Goal: Find specific page/section: Find specific page/section

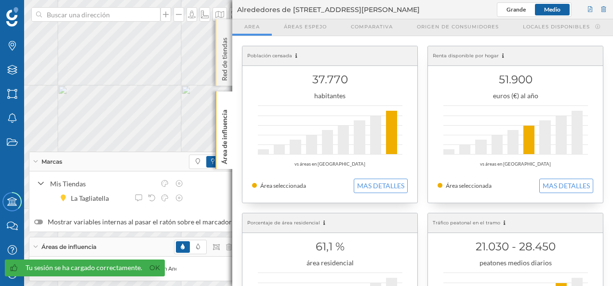
click at [222, 38] on p "Red de tiendas" at bounding box center [225, 57] width 10 height 47
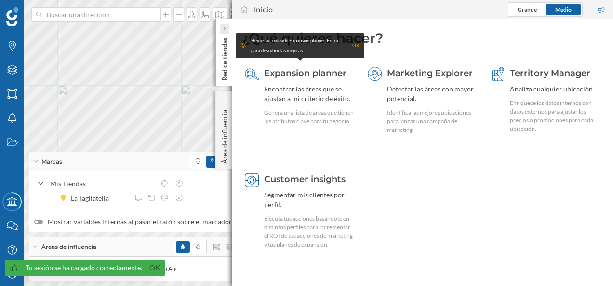
click at [223, 29] on icon at bounding box center [224, 29] width 3 height 5
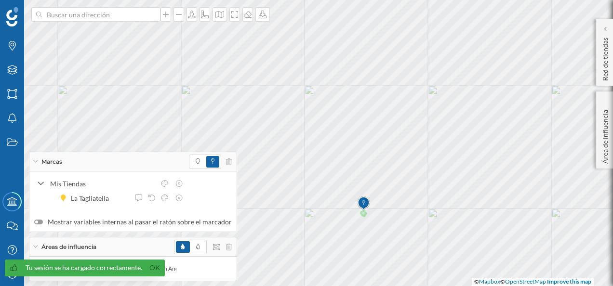
click at [34, 161] on icon at bounding box center [35, 162] width 5 height 2
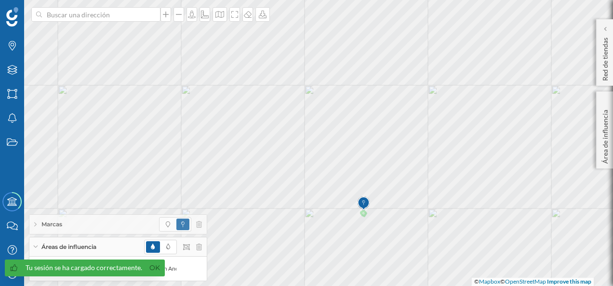
click at [33, 222] on div "Marcas" at bounding box center [117, 224] width 177 height 19
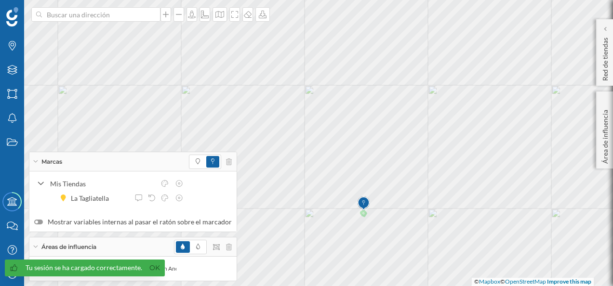
click at [40, 225] on label "Mostrar variables internas al pasar el ratón sobre el marcador" at bounding box center [133, 222] width 198 height 10
click at [0, 0] on input "Mostrar variables internas al pasar el ratón sobre el marcador" at bounding box center [0, 0] width 0 height 0
click at [40, 225] on div at bounding box center [38, 222] width 9 height 5
click at [0, 0] on input "Mostrar variables internas al pasar el ratón sobre el marcador" at bounding box center [0, 0] width 0 height 0
click at [40, 225] on div at bounding box center [38, 222] width 9 height 5
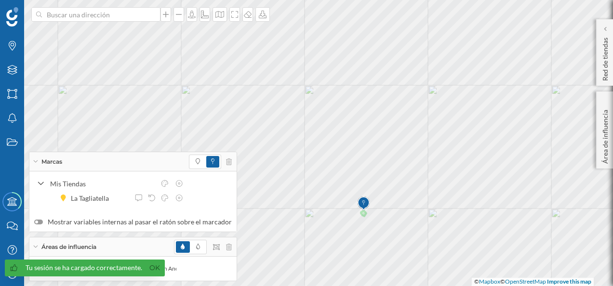
click at [0, 0] on input "Mostrar variables internas al pasar el ratón sobre el marcador" at bounding box center [0, 0] width 0 height 0
click at [13, 47] on icon "Marcas" at bounding box center [12, 46] width 12 height 10
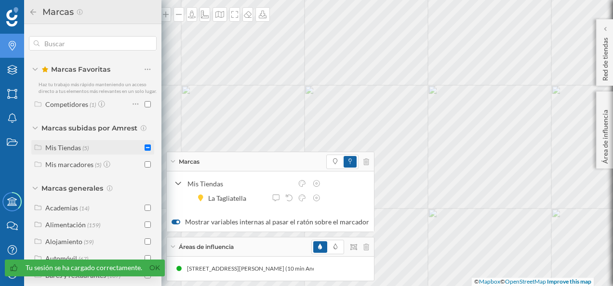
click at [96, 153] on div "Mis Tiendas (5)" at bounding box center [93, 148] width 97 height 10
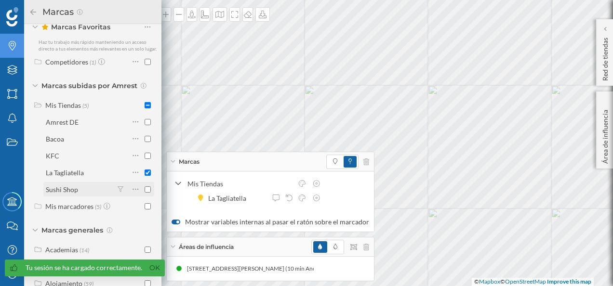
scroll to position [48, 0]
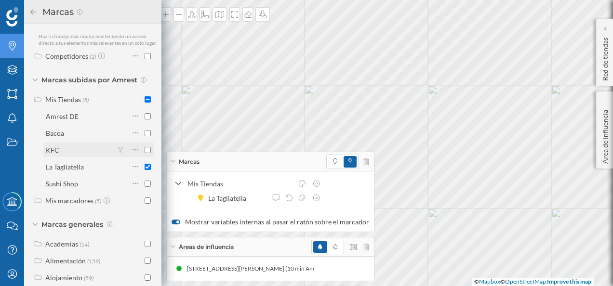
click at [145, 153] on input "checkbox" at bounding box center [148, 150] width 6 height 6
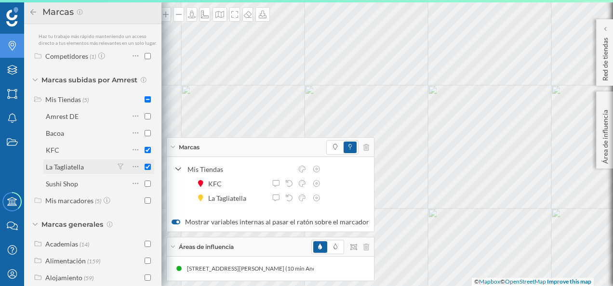
click at [146, 170] on input "checkbox" at bounding box center [148, 167] width 6 height 6
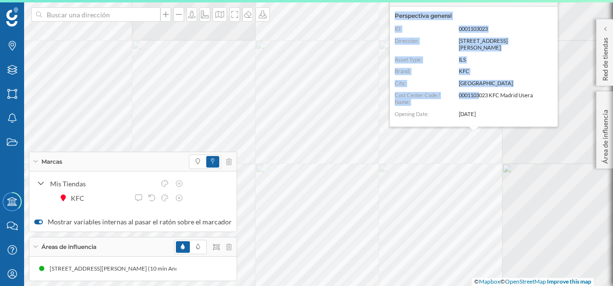
scroll to position [65, 0]
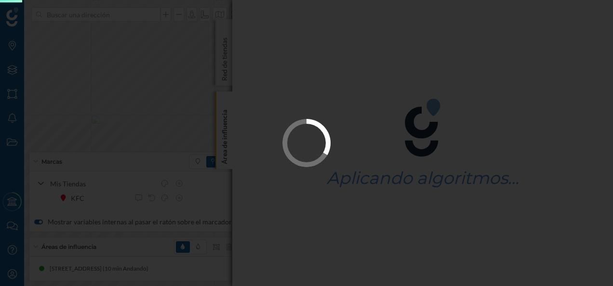
click at [227, 47] on div at bounding box center [306, 143] width 613 height 286
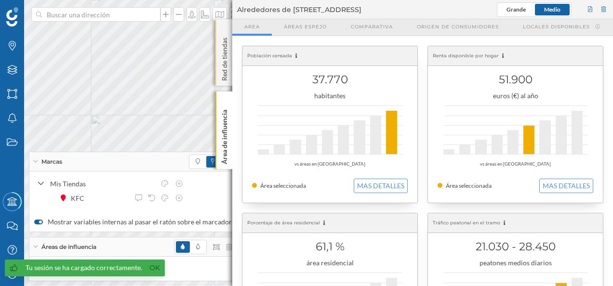
click at [222, 26] on div "Red de tiendas" at bounding box center [223, 52] width 17 height 67
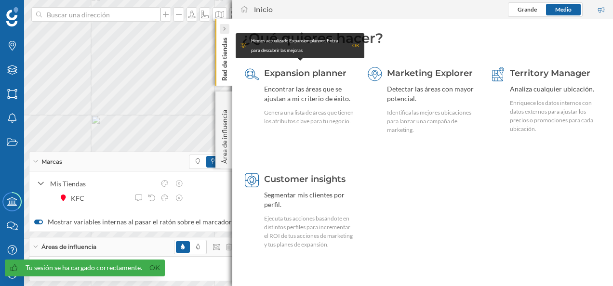
click at [223, 26] on icon at bounding box center [224, 29] width 3 height 6
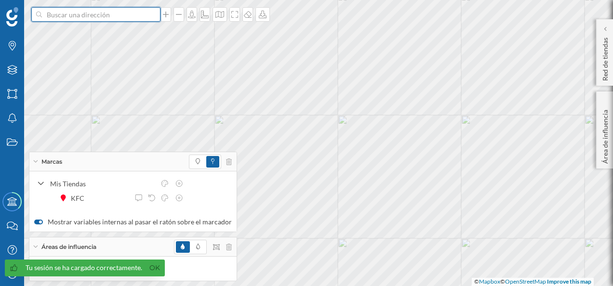
click at [100, 14] on input at bounding box center [96, 14] width 108 height 14
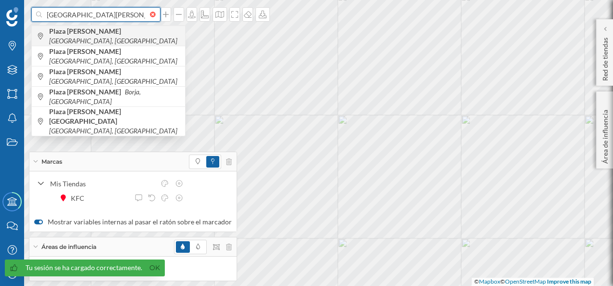
type input "[GEOGRAPHIC_DATA][PERSON_NAME]"
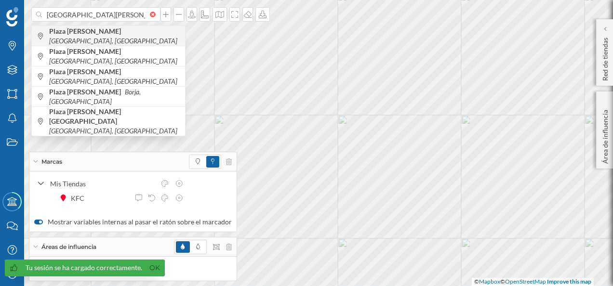
click at [117, 37] on icon "[GEOGRAPHIC_DATA], [GEOGRAPHIC_DATA]" at bounding box center [113, 41] width 128 height 8
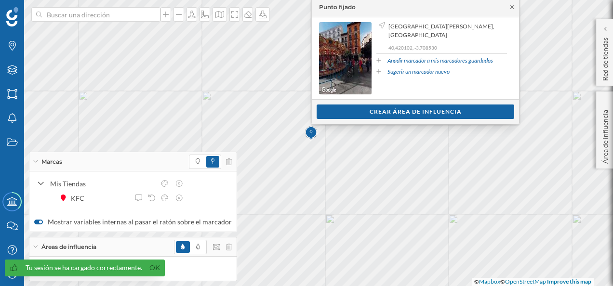
click at [512, 6] on icon at bounding box center [512, 7] width 7 height 6
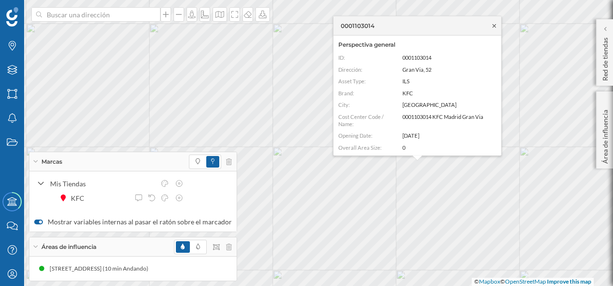
click at [493, 23] on icon at bounding box center [494, 26] width 7 height 6
